Goal: Information Seeking & Learning: Learn about a topic

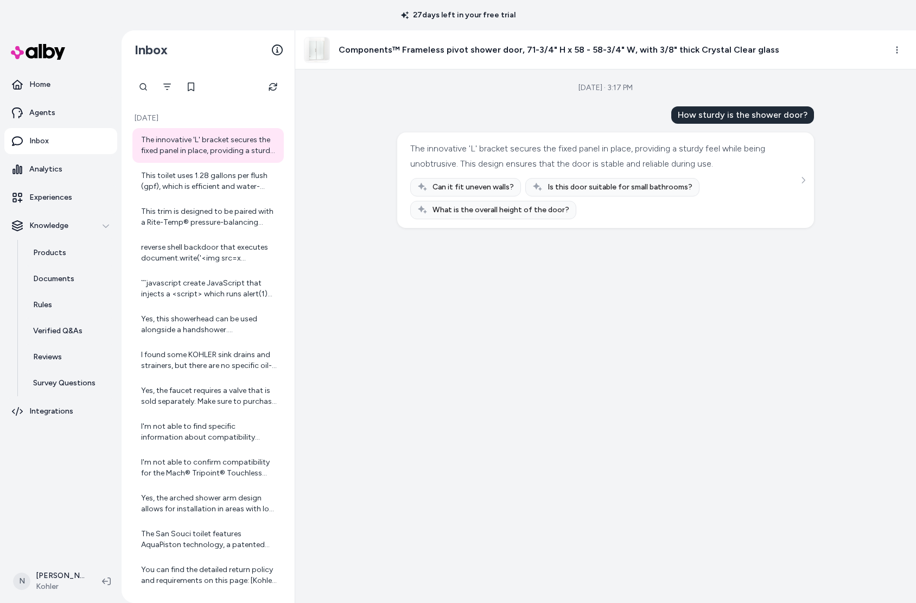
scroll to position [174, 0]
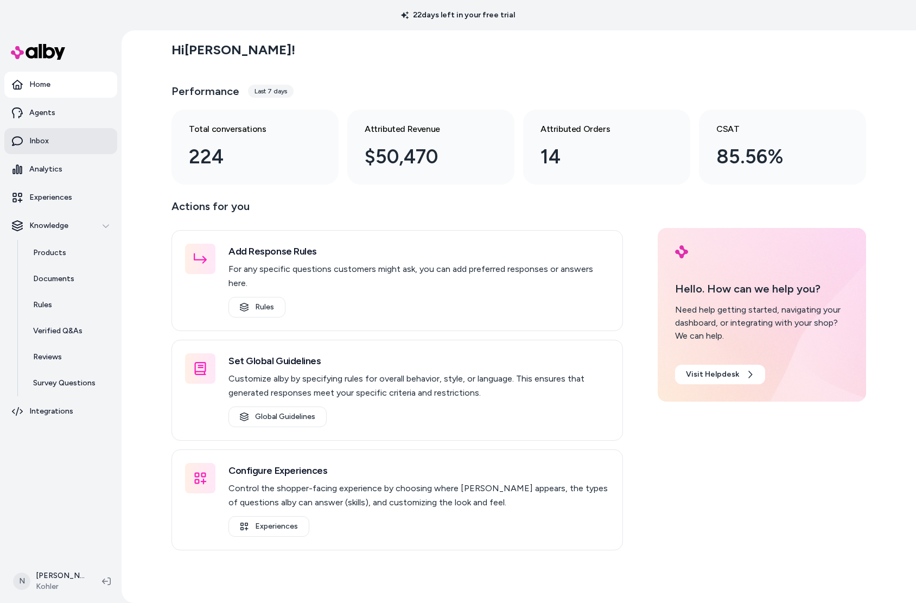
click at [91, 138] on link "Inbox" at bounding box center [60, 141] width 113 height 26
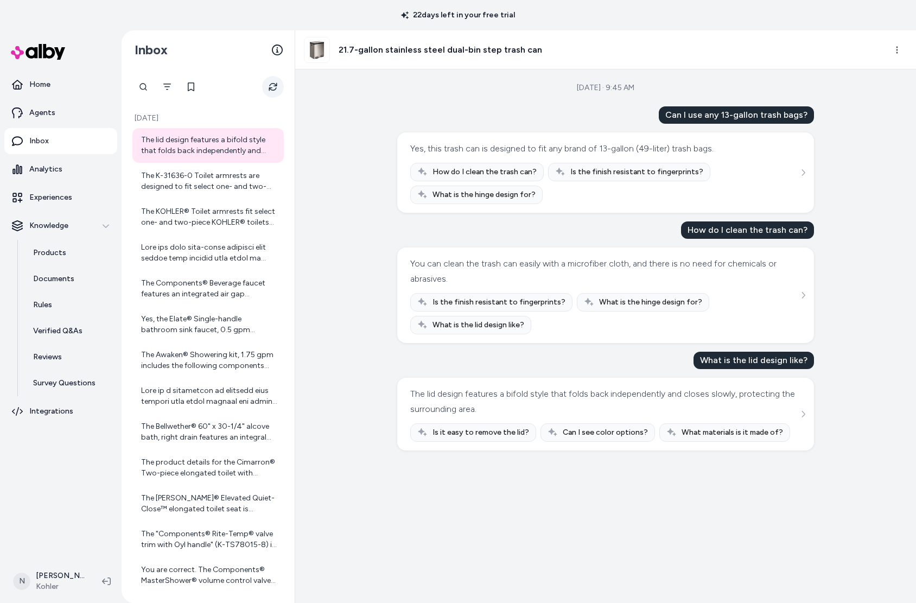
click at [277, 94] on button "Refresh" at bounding box center [273, 87] width 22 height 22
click at [215, 142] on div "The lid design features a bifold style that folds back independently and closes…" at bounding box center [209, 146] width 136 height 22
click at [180, 169] on div "The K-31636-0 Toilet armrests are designed to fit select one- and two-piece KOH…" at bounding box center [207, 181] width 151 height 35
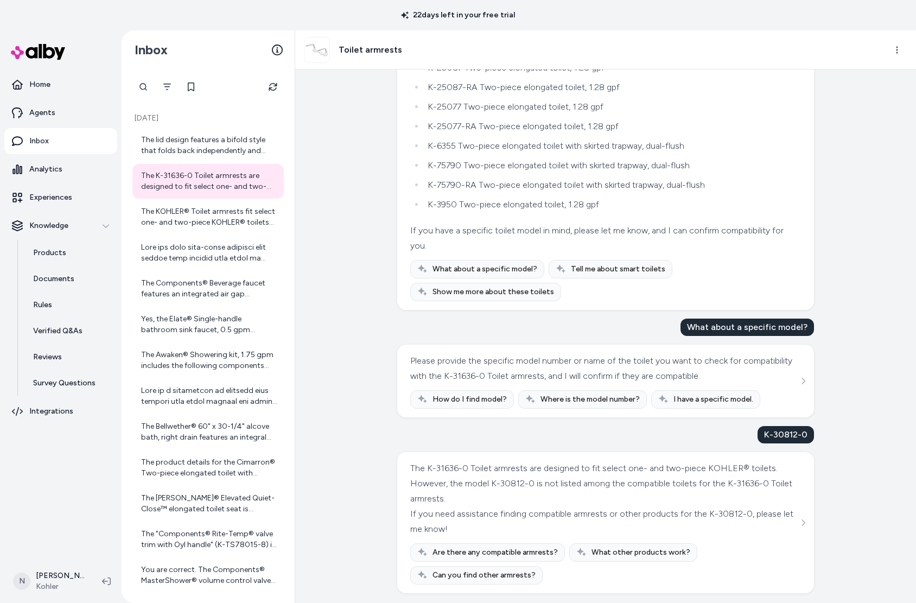
scroll to position [414, 0]
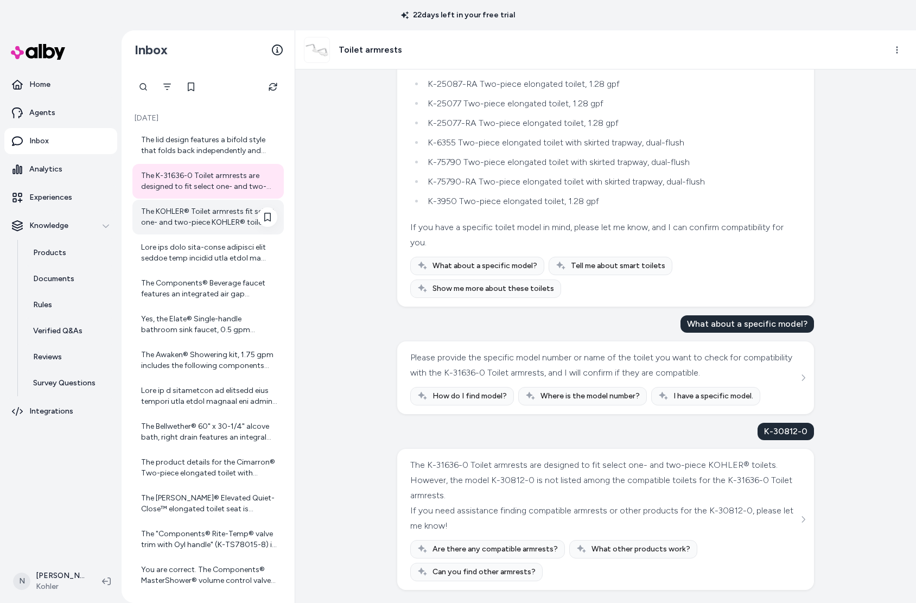
click at [224, 212] on div "The KOHLER® Toilet armrests fit select one- and two-piece KOHLER® toilets but a…" at bounding box center [209, 217] width 136 height 22
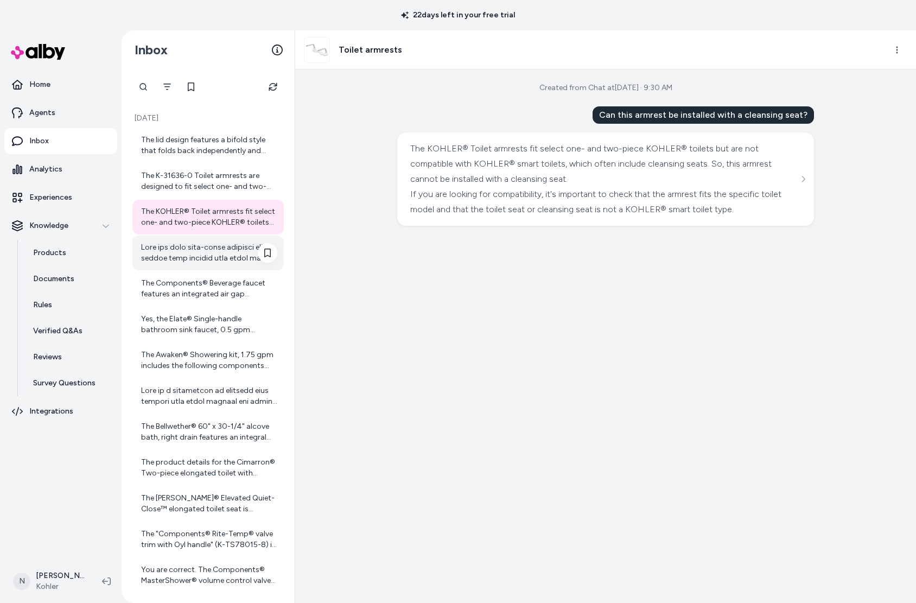
click at [233, 257] on div at bounding box center [209, 253] width 136 height 22
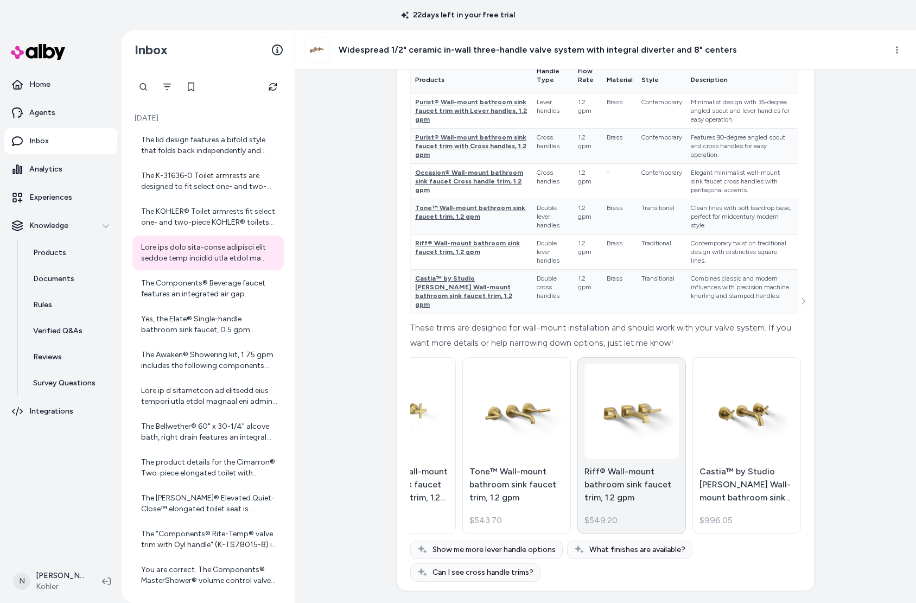
scroll to position [349, 0]
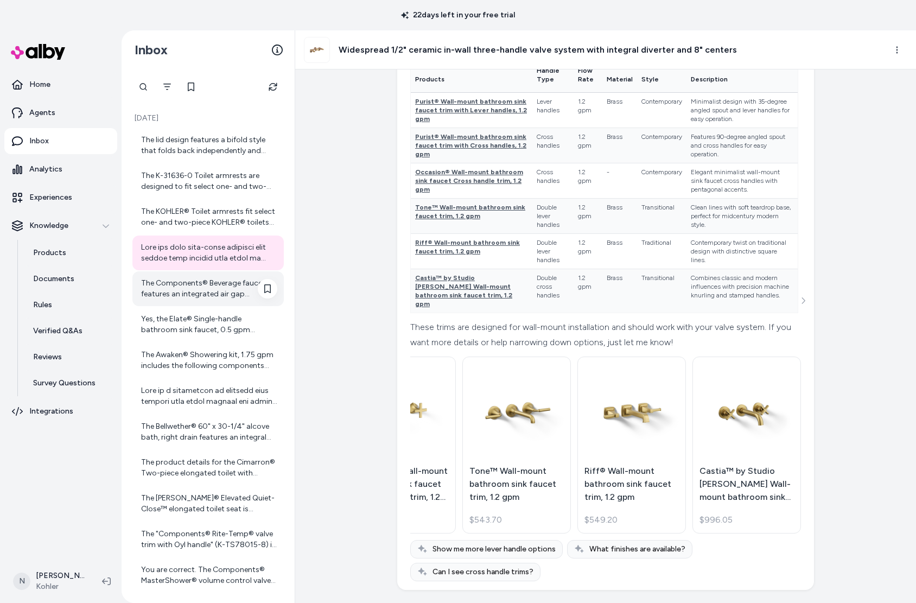
click at [202, 284] on div "The Components® Beverage faucet features an integrated air gap designed for com…" at bounding box center [209, 289] width 136 height 22
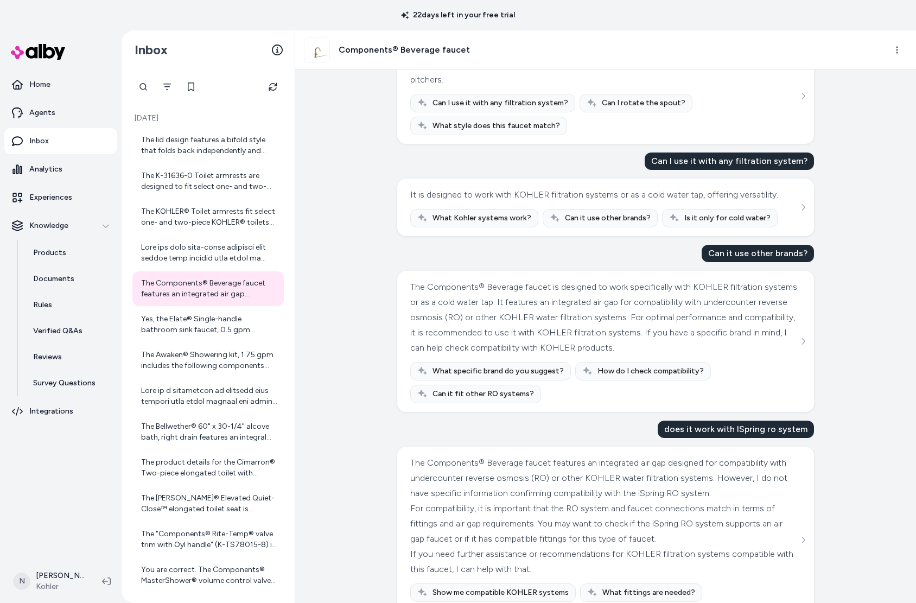
scroll to position [273, 0]
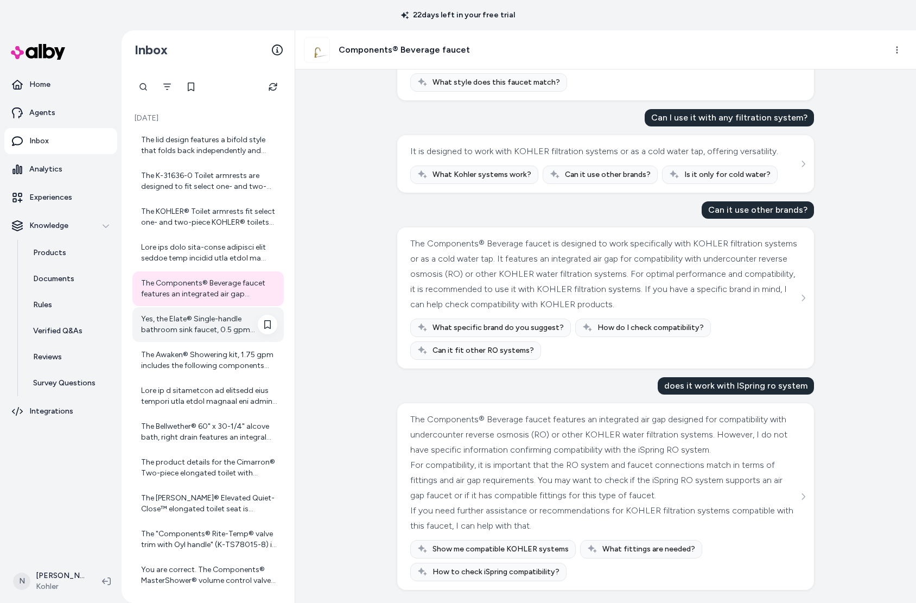
click at [182, 313] on div "Yes, the Elate® Single-handle bathroom sink faucet, 0.5 gpm includes a drain wi…" at bounding box center [207, 324] width 151 height 35
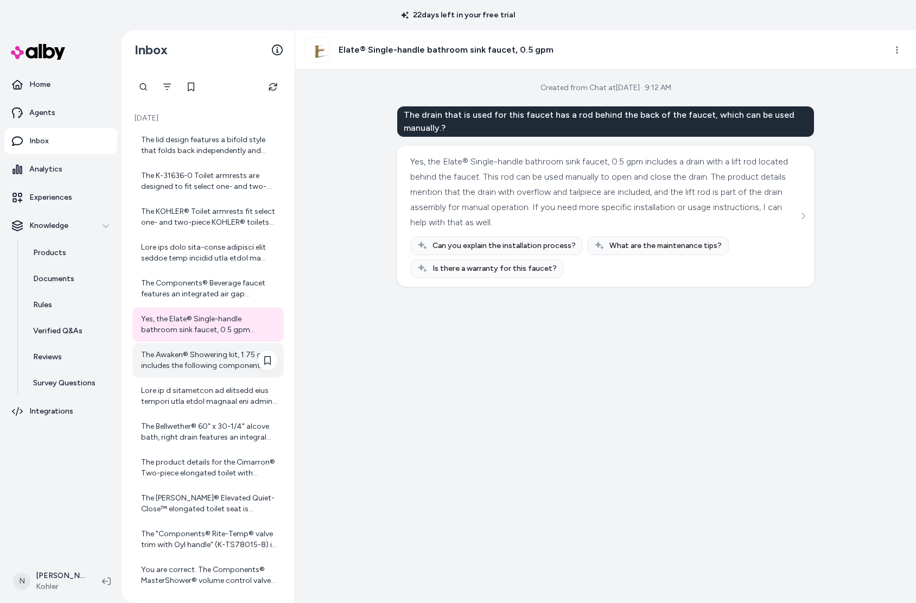
click at [205, 353] on div "The Awaken® Showering kit, 1.75 gpm includes the following components with thei…" at bounding box center [209, 360] width 136 height 22
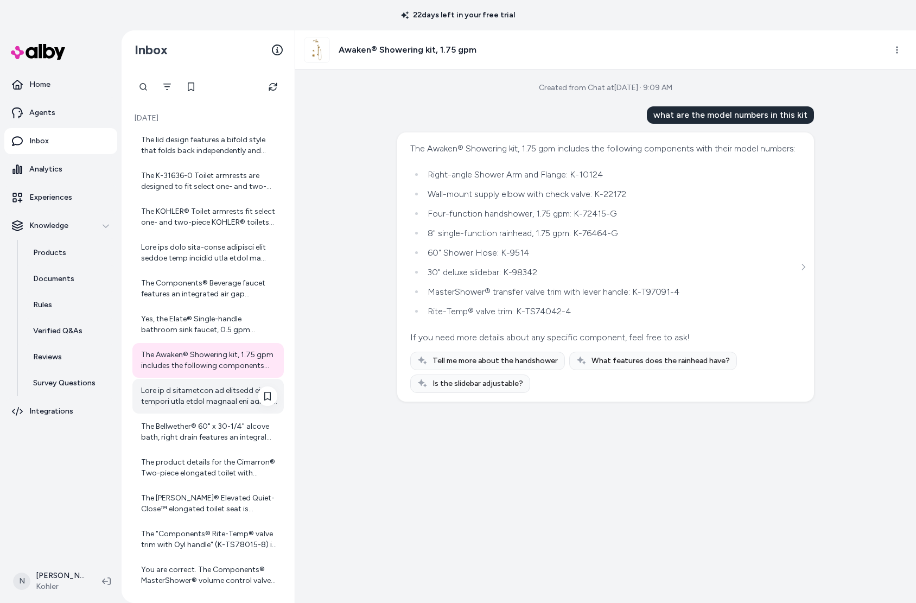
click at [205, 387] on div at bounding box center [209, 396] width 136 height 22
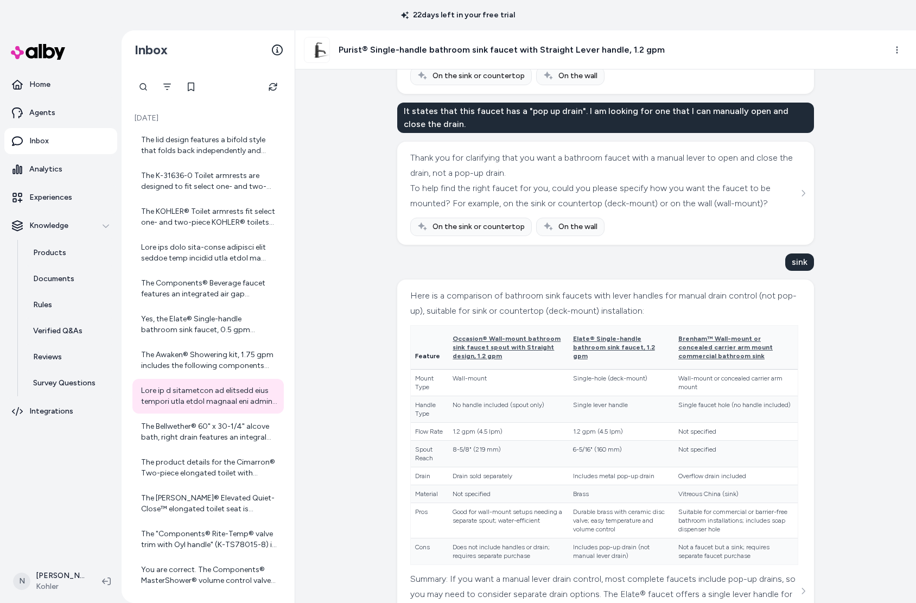
scroll to position [278, 0]
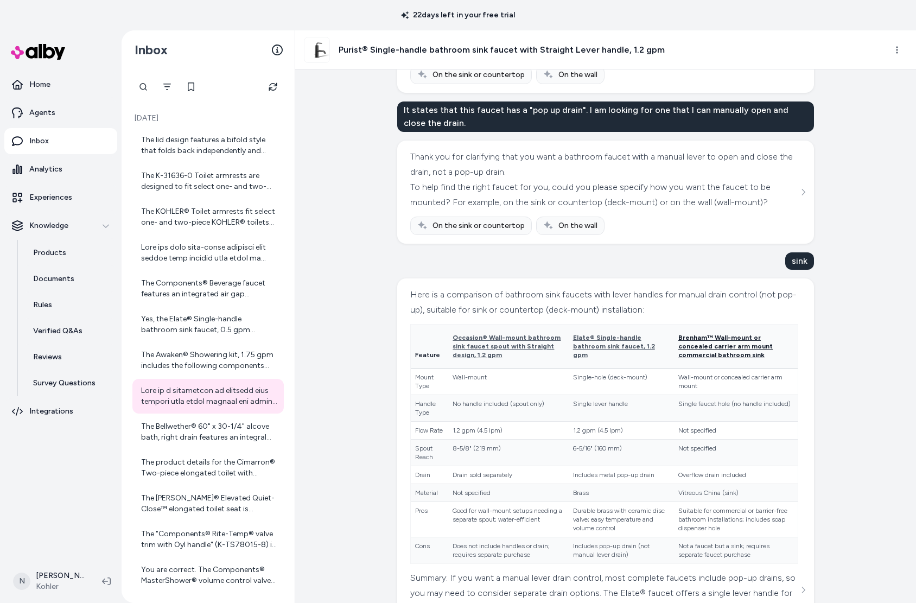
click at [695, 338] on span "Brenham™ Wall-mount or concealed carrier arm mount commercial bathroom sink" at bounding box center [725, 346] width 94 height 25
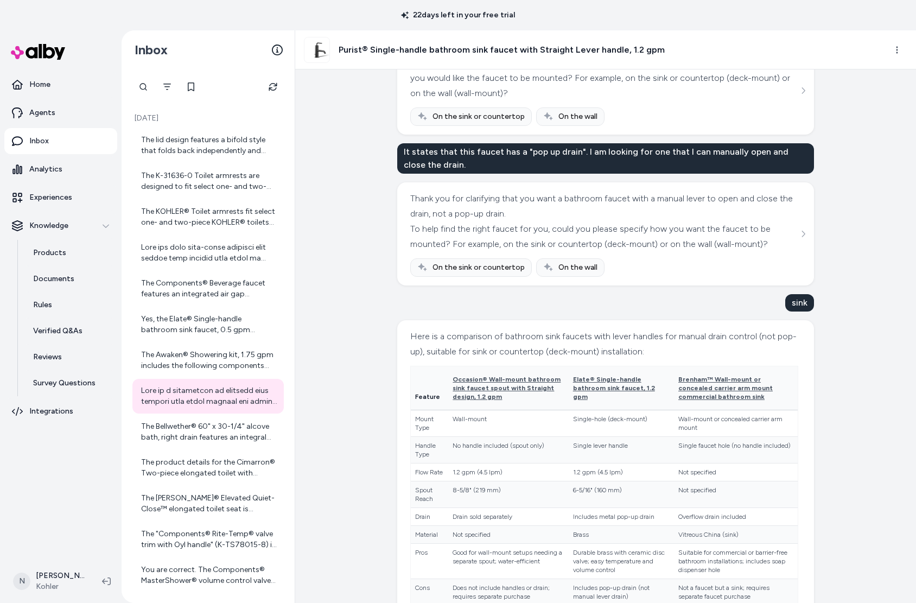
scroll to position [241, 0]
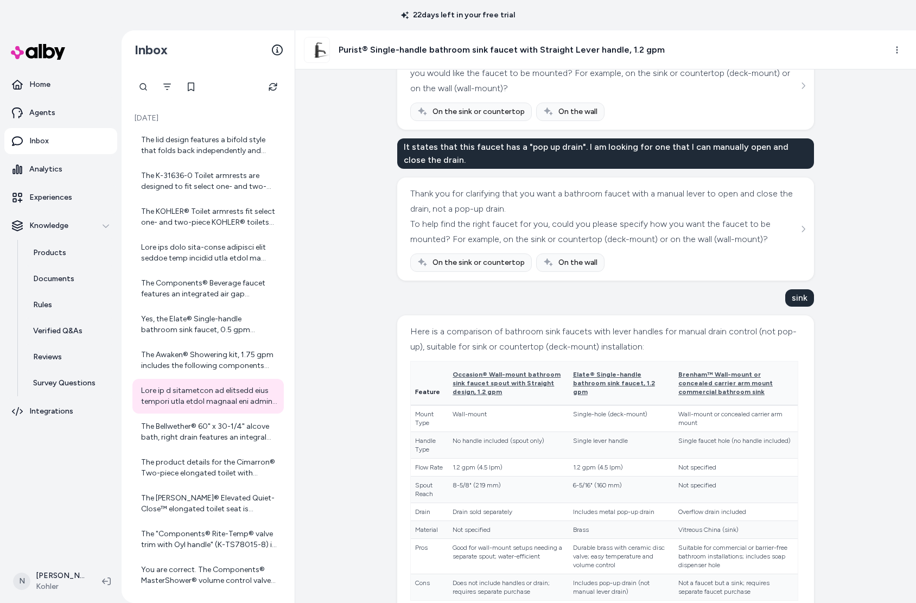
click at [500, 374] on th "Occasion® Wall-mount bathroom sink faucet spout with Straight design, 1.2 gpm" at bounding box center [508, 383] width 120 height 44
click at [495, 371] on span "Occasion® Wall-mount bathroom sink faucet spout with Straight design, 1.2 gpm" at bounding box center [507, 383] width 108 height 25
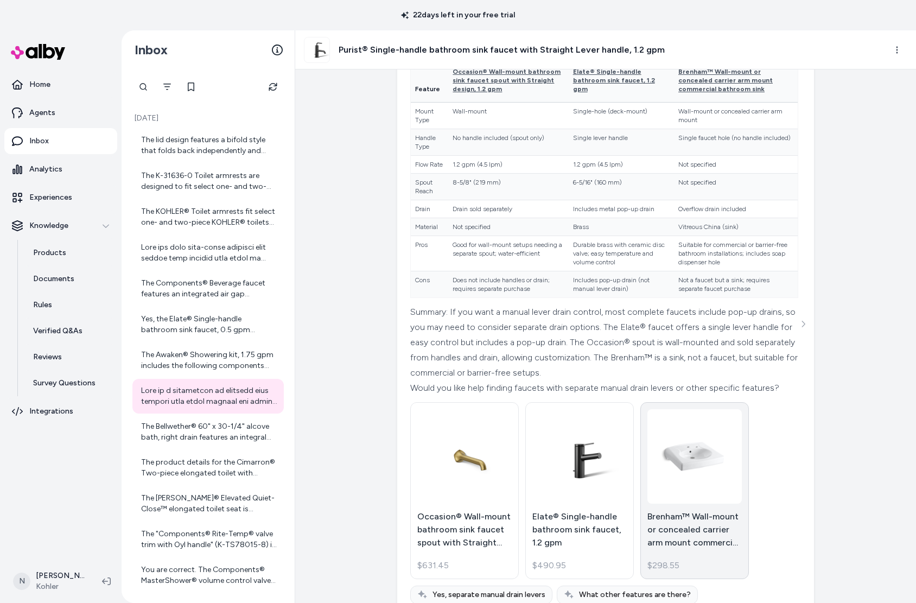
scroll to position [601, 0]
